Goal: Transaction & Acquisition: Purchase product/service

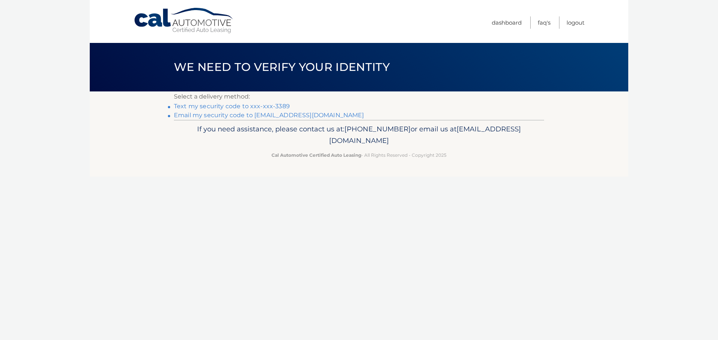
click at [263, 110] on link "Text my security code to xxx-xxx-3389" at bounding box center [232, 106] width 116 height 7
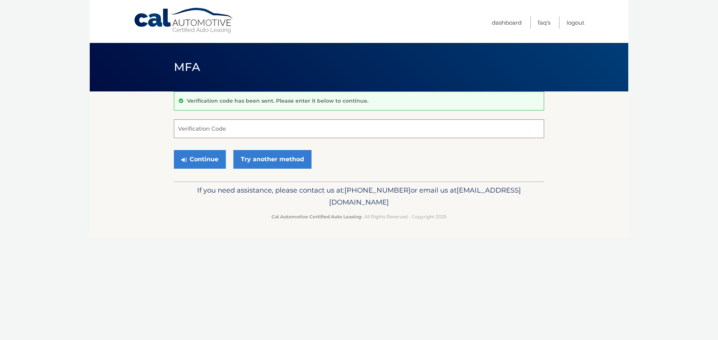
click at [247, 131] on input "Verification Code" at bounding box center [359, 129] width 370 height 19
type input "252975"
click at [210, 169] on button "Continue" at bounding box center [200, 159] width 52 height 19
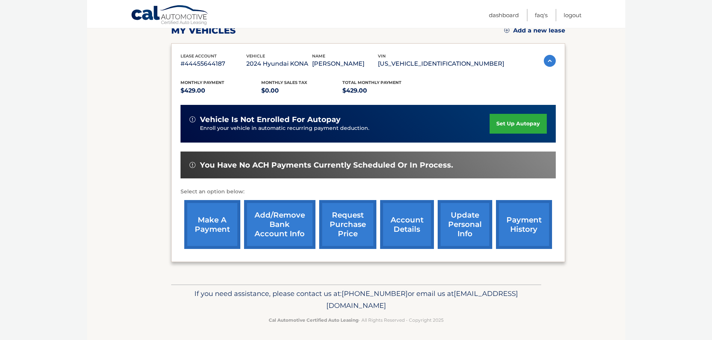
scroll to position [114, 0]
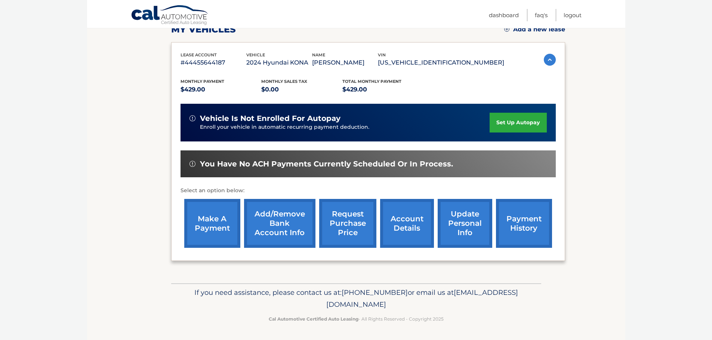
click at [219, 222] on link "make a payment" at bounding box center [212, 223] width 56 height 49
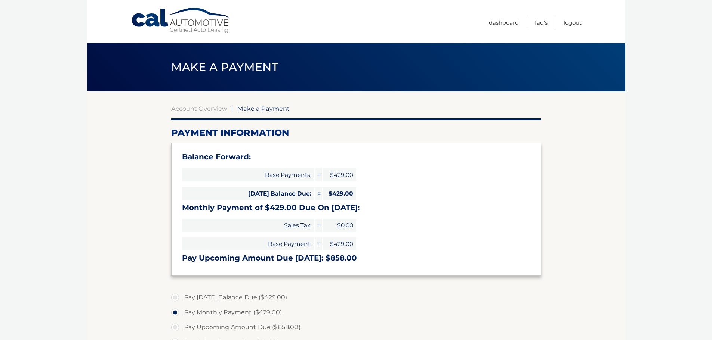
select select "NGIwOWMzZGItMDBmMy00NTE2LTg3ZWQtYzAwZWZkMDkzNjIy"
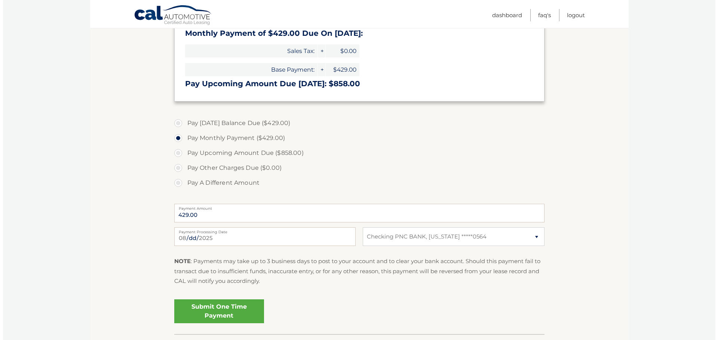
scroll to position [274, 0]
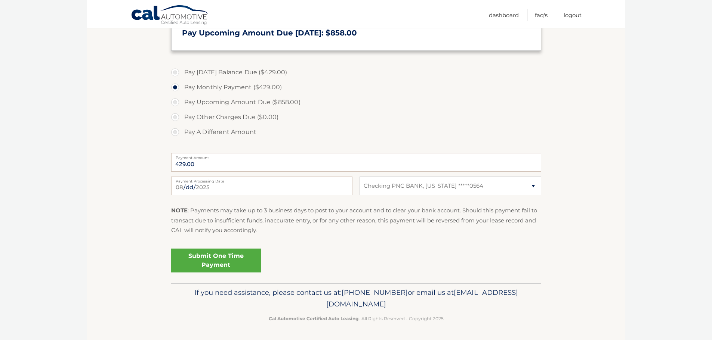
click at [235, 256] on link "Submit One Time Payment" at bounding box center [216, 261] width 90 height 24
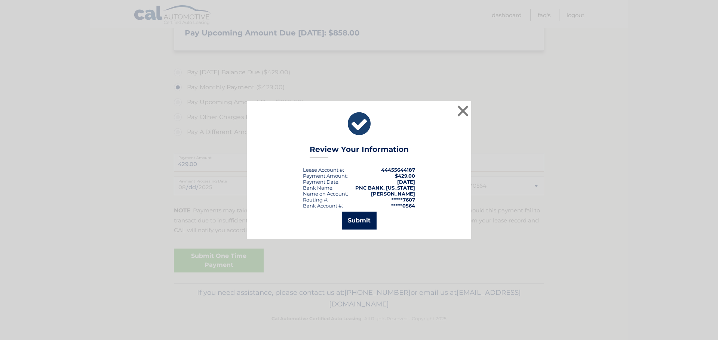
click at [356, 228] on button "Submit" at bounding box center [359, 221] width 35 height 18
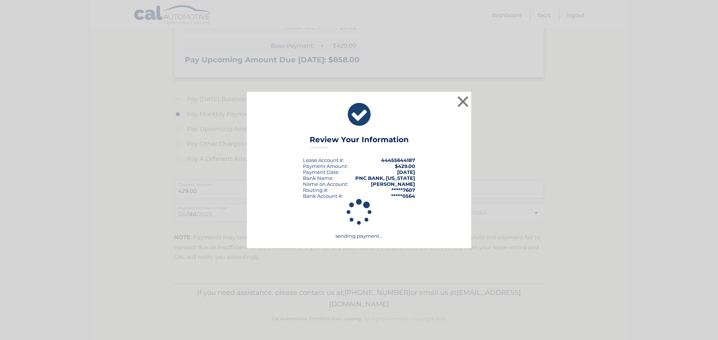
scroll to position [240, 0]
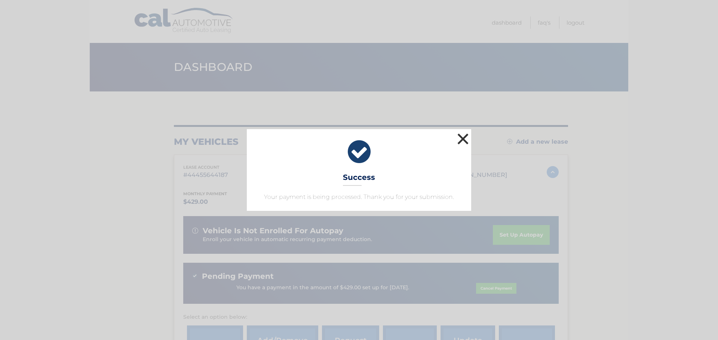
click at [465, 132] on button "×" at bounding box center [462, 139] width 15 height 15
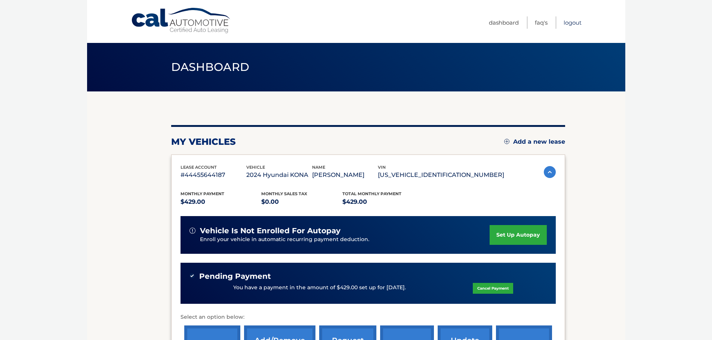
click at [564, 22] on link "Logout" at bounding box center [573, 22] width 18 height 12
